Goal: Task Accomplishment & Management: Manage account settings

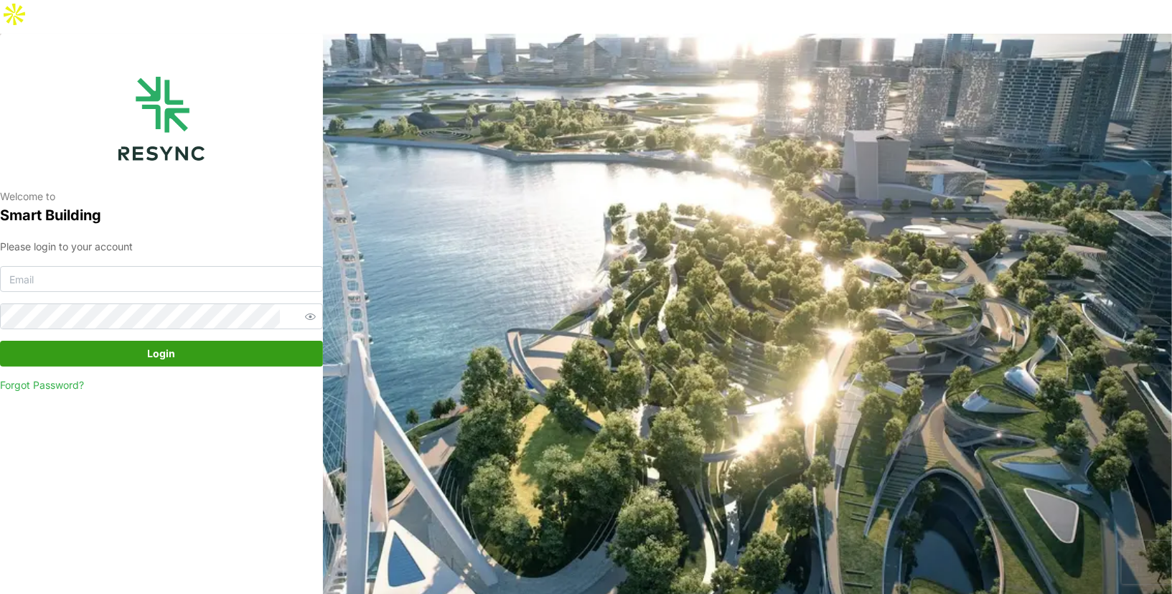
click at [235, 239] on div "Please login to your account Login Forgot Password?" at bounding box center [161, 316] width 323 height 154
click at [225, 266] on input at bounding box center [161, 279] width 323 height 26
type input "ponte_group_display@resynctech.com"
click at [222, 342] on span "Login" at bounding box center [162, 354] width 296 height 24
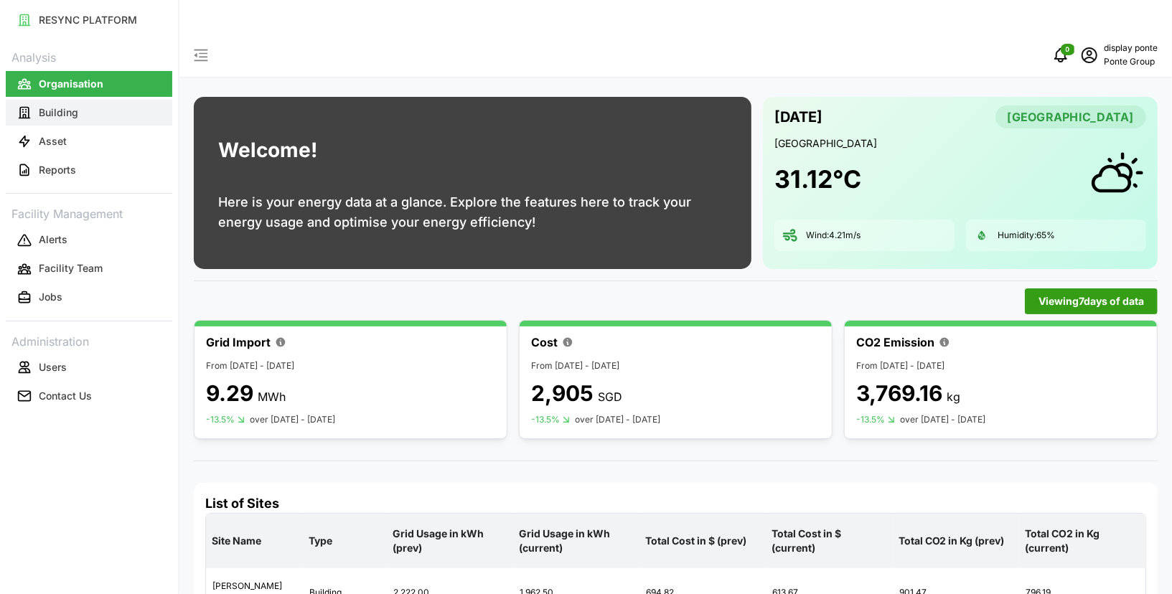
click at [107, 121] on button "Building" at bounding box center [89, 113] width 166 height 26
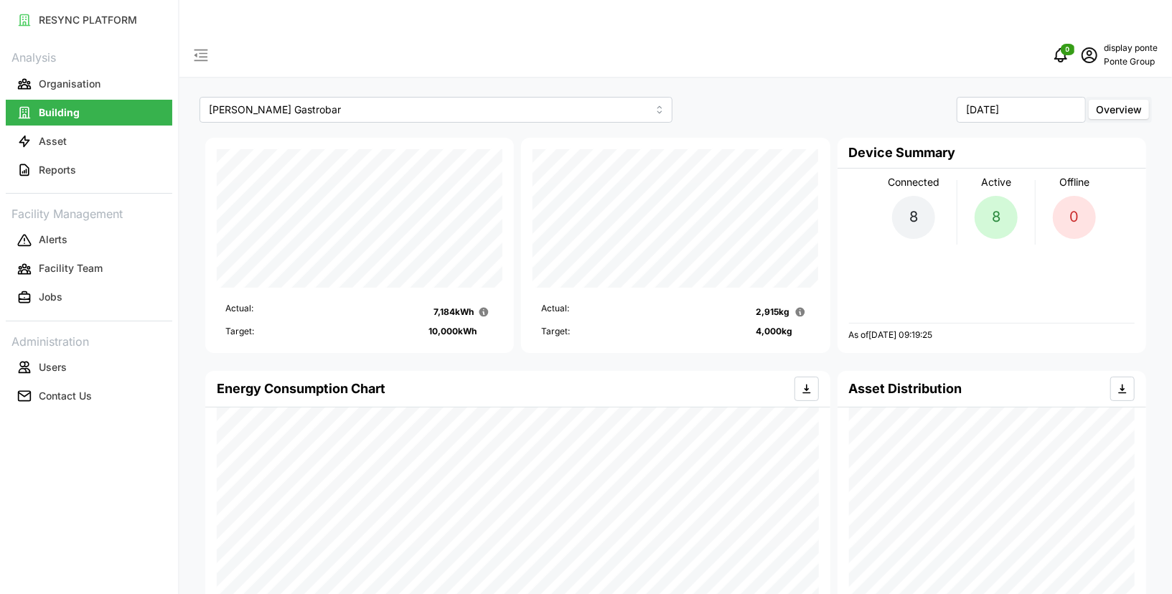
click at [1111, 42] on p "display ponte" at bounding box center [1131, 49] width 54 height 14
click at [1074, 118] on button "Logout" at bounding box center [1096, 107] width 136 height 25
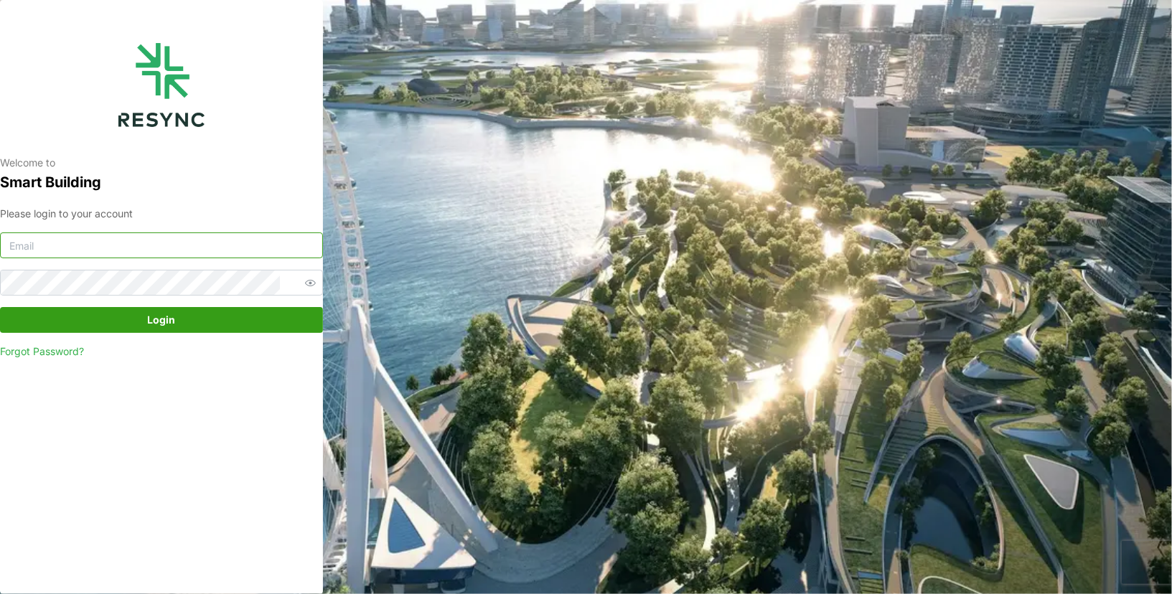
click at [146, 255] on input at bounding box center [161, 246] width 323 height 26
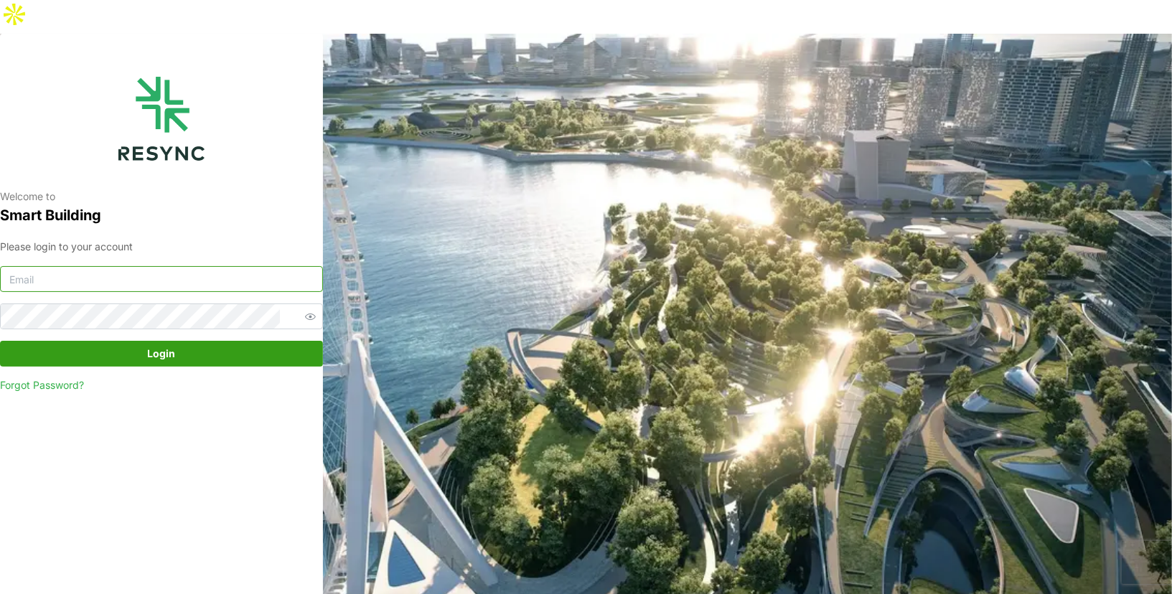
type input "[EMAIL_ADDRESS][DOMAIN_NAME]"
click at [157, 342] on span "Login" at bounding box center [162, 354] width 28 height 24
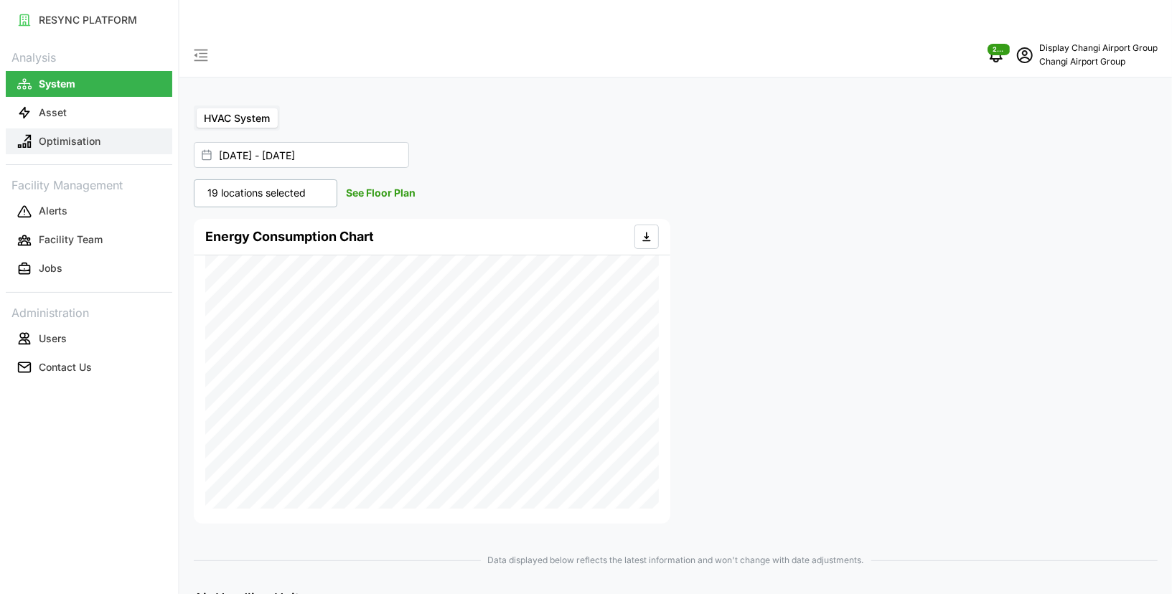
click at [116, 139] on button "Optimisation" at bounding box center [89, 141] width 166 height 26
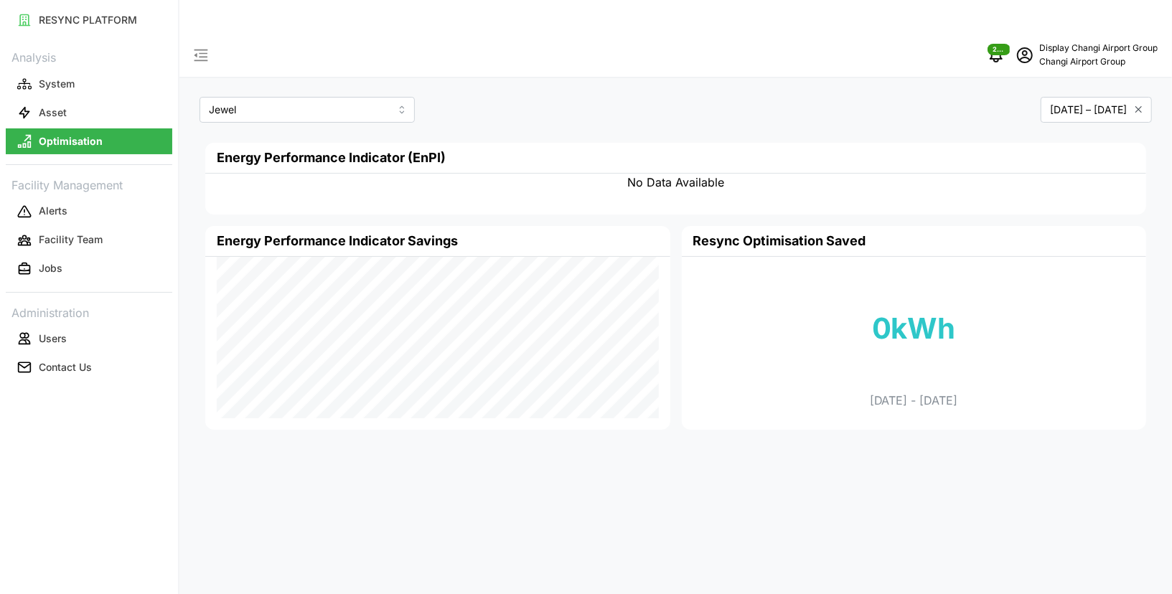
type input "Jewel"
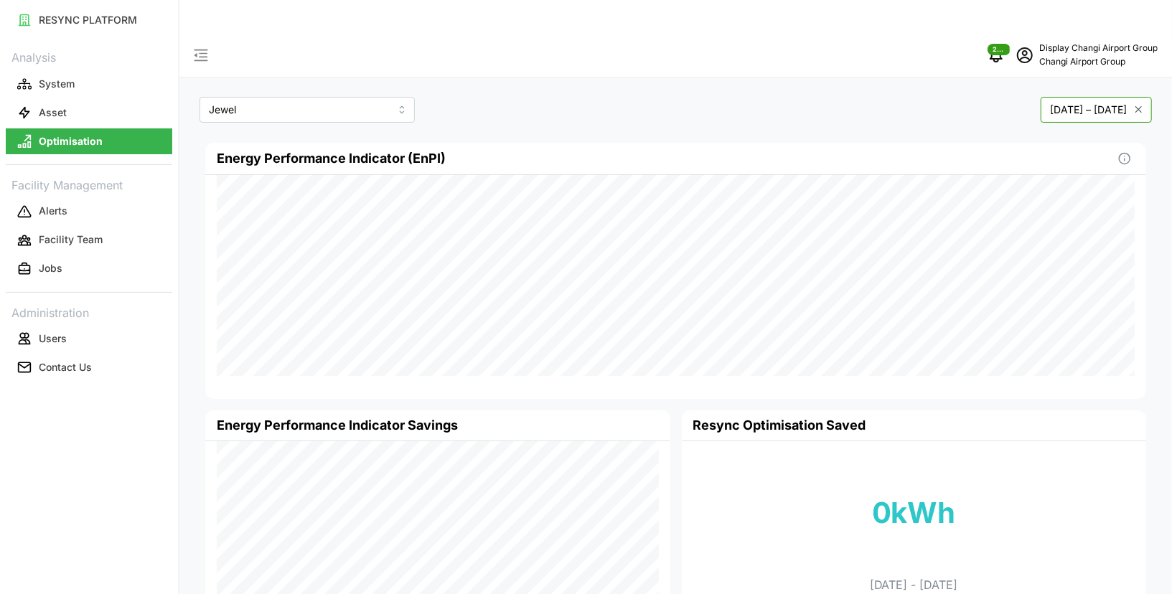
click at [1103, 97] on button "[DATE] – [DATE]" at bounding box center [1096, 110] width 111 height 26
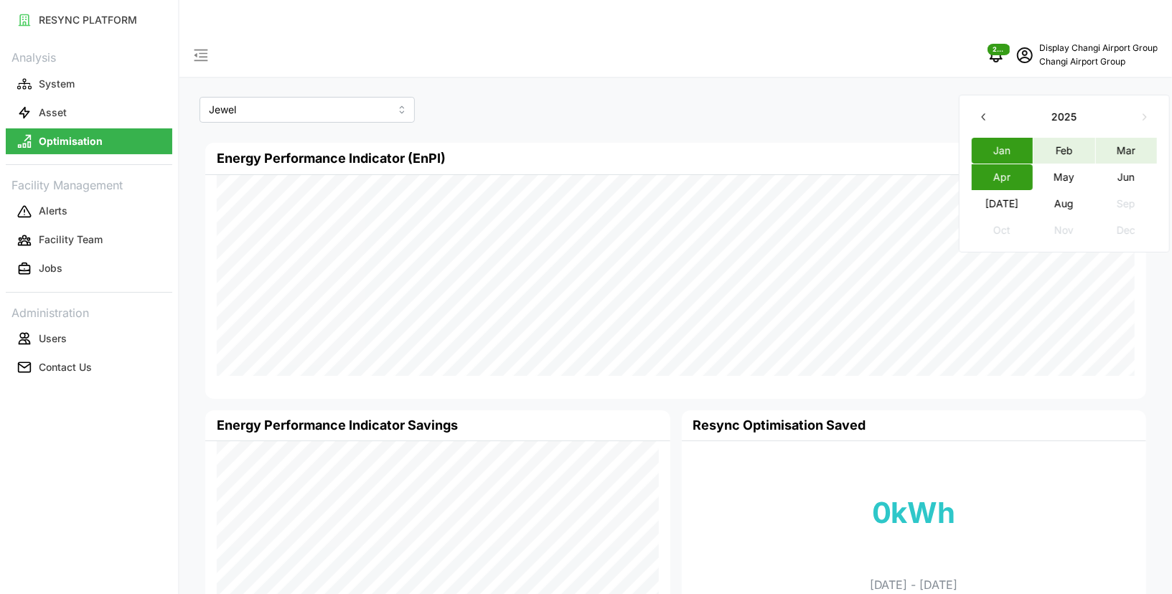
click at [1056, 161] on button "Feb" at bounding box center [1064, 150] width 62 height 26
click at [909, 97] on div "February 2025 –" at bounding box center [917, 110] width 471 height 26
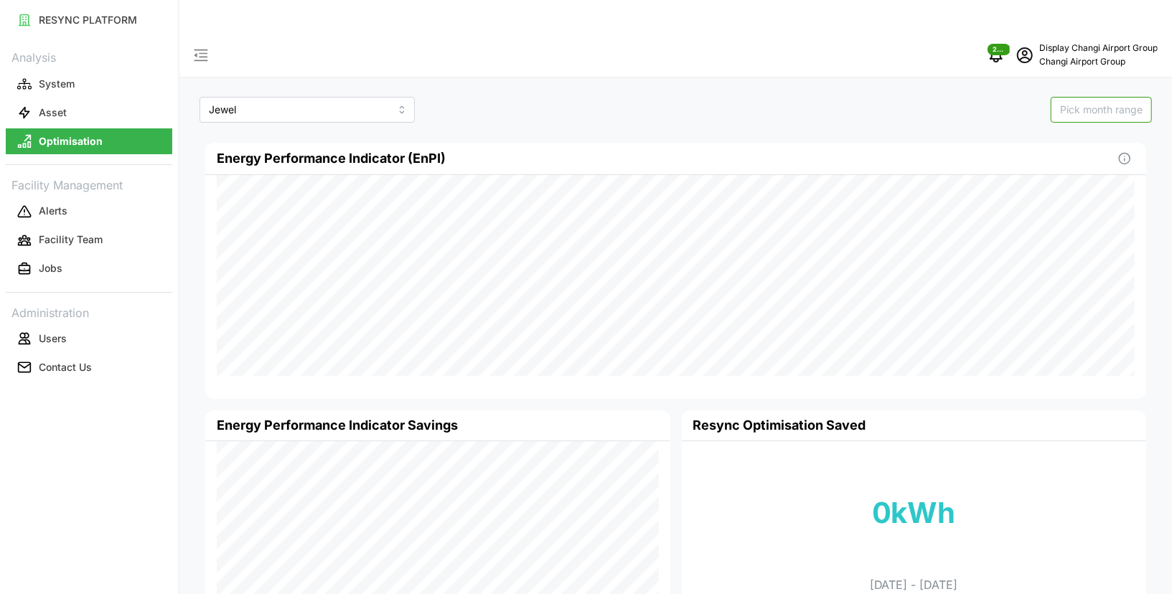
click at [1088, 103] on span "Pick month range" at bounding box center [1101, 109] width 83 height 12
click at [1122, 144] on button "Mar" at bounding box center [1126, 150] width 62 height 26
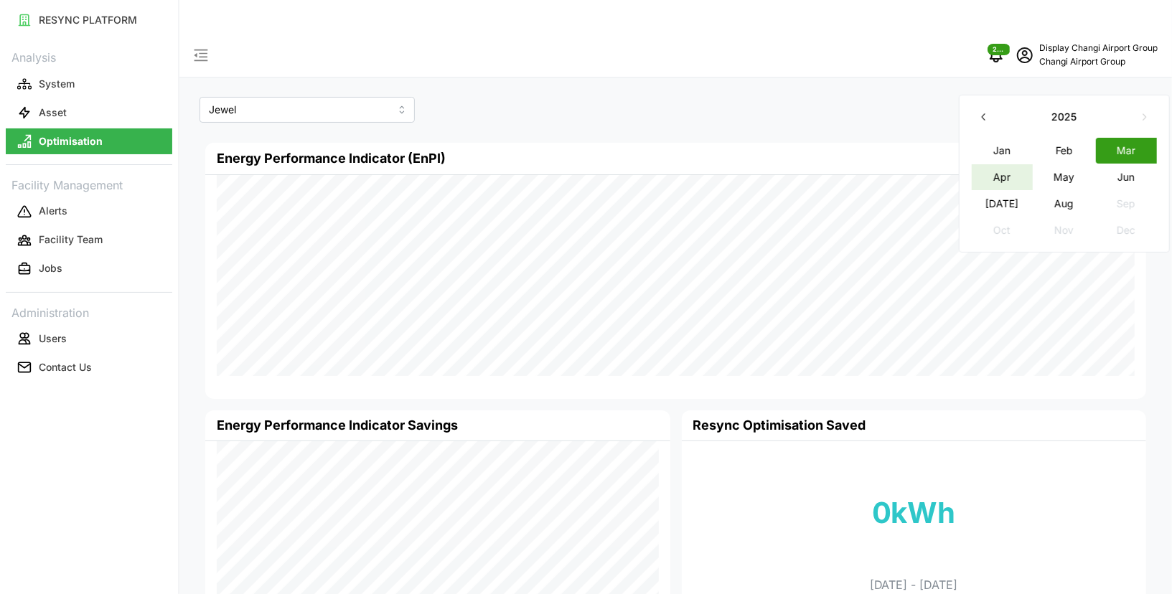
click at [1008, 170] on button "Apr" at bounding box center [1002, 177] width 62 height 26
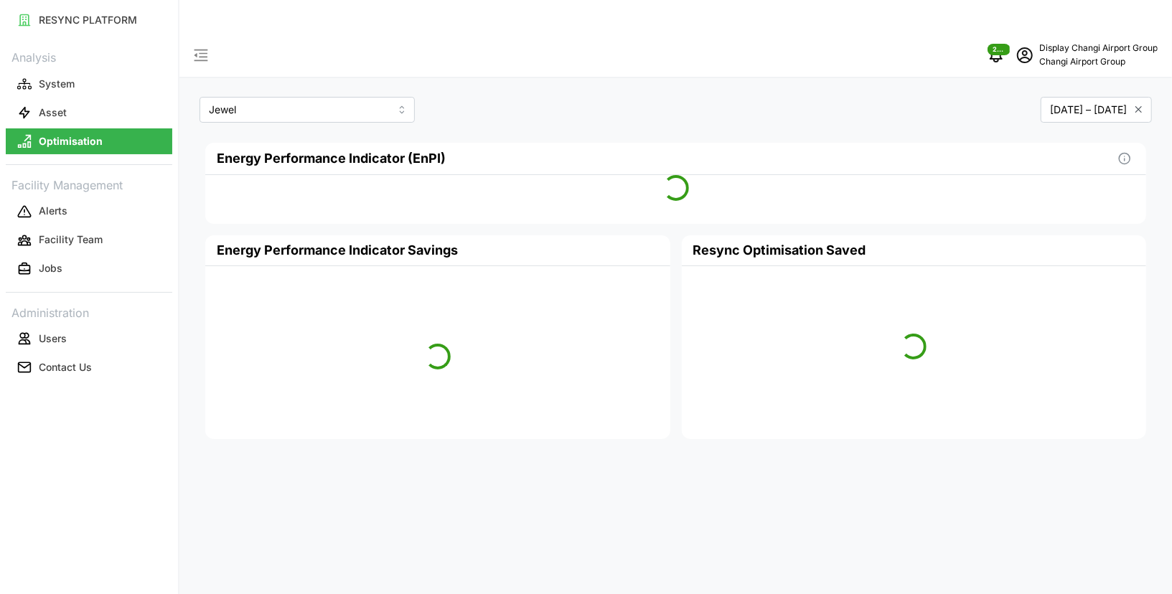
click at [976, 97] on div "March 2025 – April 2025" at bounding box center [917, 110] width 471 height 26
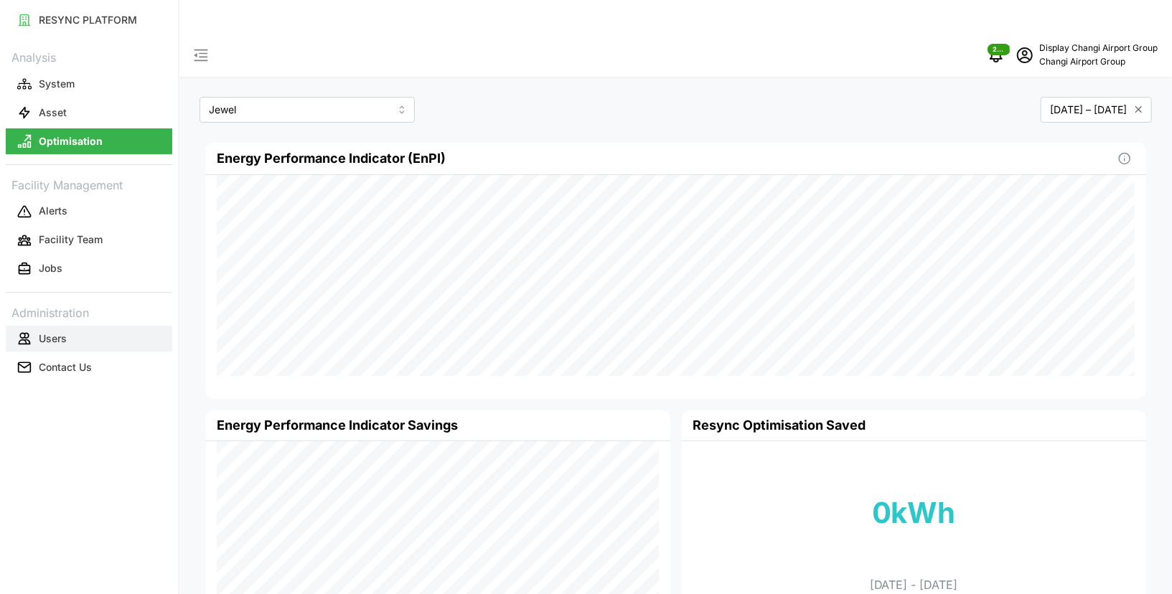
click at [93, 344] on button "Users" at bounding box center [89, 339] width 166 height 26
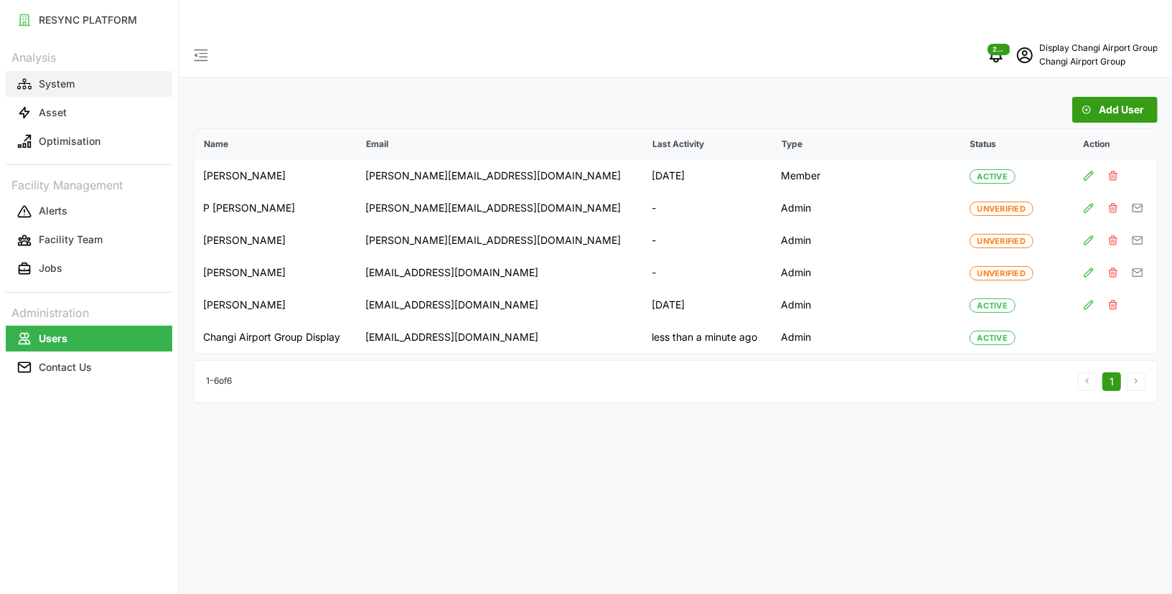
click at [126, 87] on button "System" at bounding box center [89, 84] width 166 height 26
